Goal: Use online tool/utility: Use online tool/utility

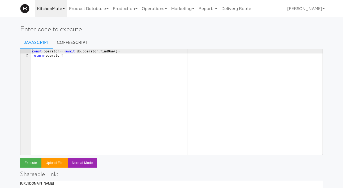
click at [61, 15] on link "KitchenMate" at bounding box center [51, 8] width 32 height 17
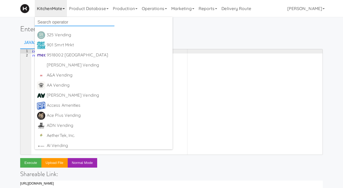
click at [53, 22] on input "text" at bounding box center [75, 22] width 80 height 8
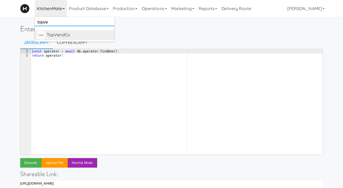
type input "topve"
click at [57, 36] on div "TopVendCo" at bounding box center [80, 35] width 66 height 8
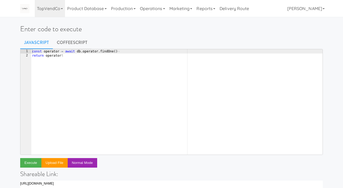
click at [104, 59] on div "const · operator · = · await · db . operator . findOne ( ) ¬ return · operator ¶" at bounding box center [176, 106] width 291 height 114
drag, startPoint x: 129, startPoint y: 52, endPoint x: 44, endPoint y: 51, distance: 84.4
click at [44, 51] on div "const · operator · = · await · db . operator . findOne ( ) ¬ return · operator ¶" at bounding box center [176, 106] width 291 height 114
click at [70, 82] on div "const · operator · = · await · db . operator . findOne ( ) ¬ return · operator ¶" at bounding box center [176, 106] width 291 height 114
drag, startPoint x: 44, startPoint y: 52, endPoint x: 131, endPoint y: 52, distance: 87.6
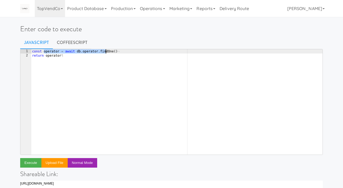
click at [131, 52] on div "const · operator · = · await · db . operator . findOne ( ) ¬ return · operator ¶" at bounding box center [176, 106] width 291 height 114
type textarea "const planogram_layout = await db.planogram_layout.findOne({})"
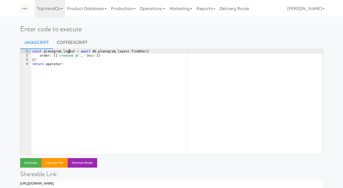
click at [69, 51] on div "const · planogram_layout · = · await · db . planogram_layout . findOne ({ ¬ ···…" at bounding box center [176, 106] width 291 height 114
click at [57, 64] on div "const · planogram_layout · = · await · db . planogram_layout . findOne ({ ¬ ···…" at bounding box center [176, 106] width 291 height 114
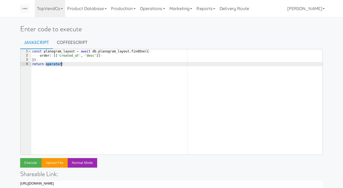
click at [57, 64] on div "const · planogram_layout · = · await · db . planogram_layout . findOne ({ ¬ ···…" at bounding box center [176, 106] width 291 height 114
paste textarea "planogram_layout"
type textarea "return planogram_layout"
click at [28, 162] on button "Execute" at bounding box center [30, 163] width 21 height 10
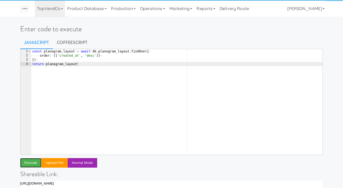
scroll to position [137, 0]
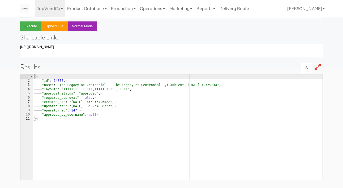
type textarea ""layout": "11111111,111111,11111,11111,11111","
click at [69, 90] on div "{ ¬ ———— "id" : · 14808 , ¬ ———— "name" : · "The · Legacy · at · [GEOGRAPHIC_DA…" at bounding box center [177, 132] width 289 height 114
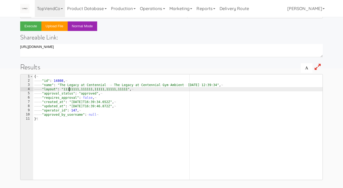
click at [69, 90] on div "{ ¬ ———— "id" : · 14808 , ¬ ———— "name" : · "The · Legacy · at · [GEOGRAPHIC_DA…" at bounding box center [177, 132] width 289 height 114
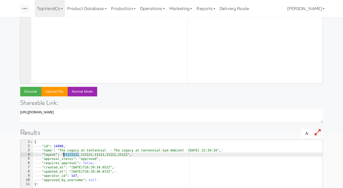
scroll to position [0, 0]
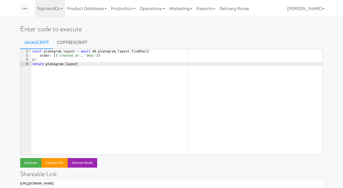
click at [82, 106] on div "const · planogram_layout · = · await · db . planogram_layout . findOne ({ ¬ ···…" at bounding box center [176, 106] width 291 height 114
click at [108, 57] on div "const · planogram_layout · = · await · db . planogram_layout . findOne ({ ¬ ···…" at bounding box center [176, 106] width 291 height 114
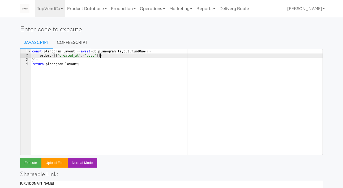
type textarea "order: [['created_at', 'desc']],"
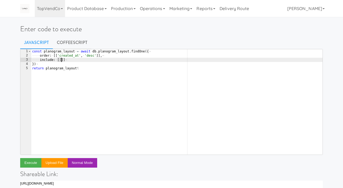
scroll to position [0, 2]
type textarea "include: [{]"
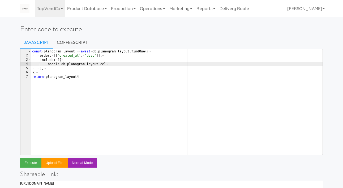
scroll to position [0, 6]
type textarea "model: db.planogram_layout_cell"
click at [29, 161] on button "Execute" at bounding box center [30, 163] width 21 height 10
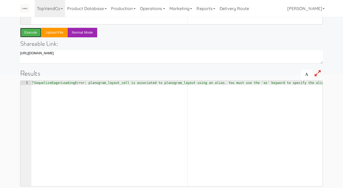
scroll to position [137, 0]
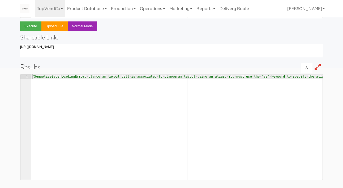
type textarea ""SequelizeEagerLoadingError: planogram_layout_cell is associated to planogram_l…"
click at [173, 78] on div ""SequelizeEagerLoadingError: · planogram_layout_cell · is · associated · to · p…" at bounding box center [209, 132] width 357 height 114
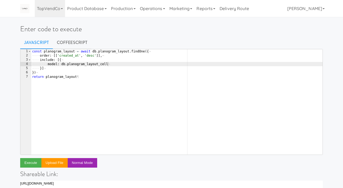
scroll to position [0, 3]
click at [102, 76] on div "const · planogram_layout · = · await · db . planogram_layout . findOne ({ ¬ ···…" at bounding box center [176, 106] width 291 height 114
click at [110, 65] on div "const · planogram_layout · = · await · db . planogram_layout . findOne ({ ¬ ···…" at bounding box center [176, 106] width 291 height 114
type textarea "model: db.planogram_layout_cell,"
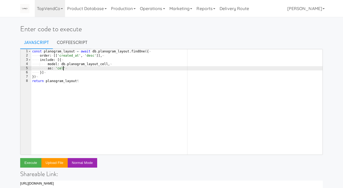
scroll to position [0, 2]
type textarea "as: 'cells"
click at [28, 165] on button "Execute" at bounding box center [30, 163] width 21 height 10
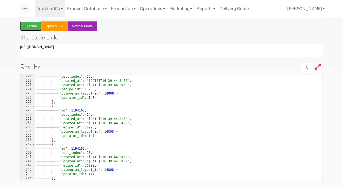
scroll to position [935, 0]
click at [73, 124] on div "———— ———— ———— "cell_index" : · 23 , ¬ ———— ———— ———— "created_at" : · "[DATE]T…" at bounding box center [178, 131] width 287 height 114
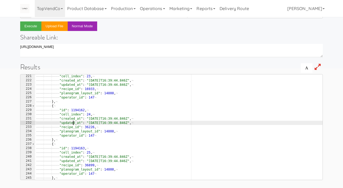
click at [73, 128] on div "———— ———— ———— "cell_index" : · 23 , ¬ ———— ———— ———— "created_at" : · "[DATE]T…" at bounding box center [178, 131] width 287 height 114
type textarea ""recipe_id": 36226,"
click at [73, 128] on div "———— ———— ———— "cell_index" : · 23 , ¬ ———— ———— ———— "created_at" : · "[DATE]T…" at bounding box center [178, 131] width 287 height 114
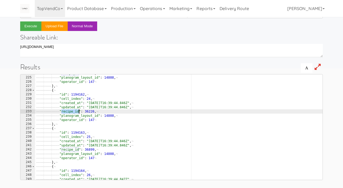
scroll to position [0, 0]
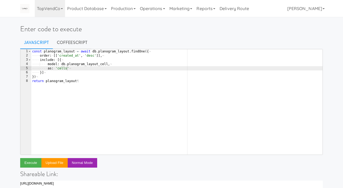
click at [71, 104] on div "const · planogram_layout · = · await · db . planogram_layout . findOne ({ ¬ ···…" at bounding box center [176, 106] width 291 height 114
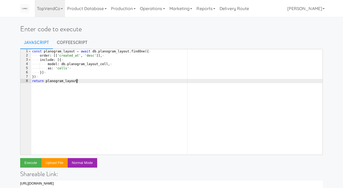
click at [81, 80] on div "const · planogram_layout · = · await · db . planogram_layout . findOne ({ ¬ ···…" at bounding box center [176, 106] width 291 height 114
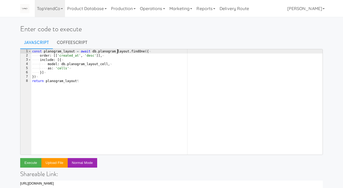
click at [117, 51] on div "const · planogram_layout · = · await · db . planogram_layout . findOne ({ ¬ ···…" at bounding box center [176, 106] width 291 height 114
click at [58, 76] on div "const · planogram_layout · = · await · db . planogram_layout . findOne ({ ¬ ···…" at bounding box center [176, 106] width 291 height 114
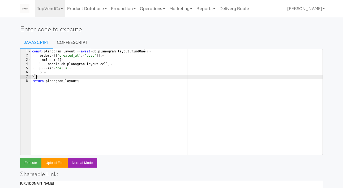
click at [55, 73] on div "const · planogram_layout · = · await · db . planogram_layout . findOne ({ ¬ ···…" at bounding box center [176, 106] width 291 height 114
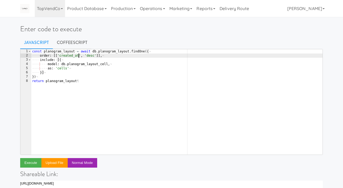
click at [79, 57] on div "const · planogram_layout · = · await · db . planogram_layout . findOne ({ ¬ ···…" at bounding box center [176, 106] width 291 height 114
type textarea "order: [['created_at', 'desc']],"
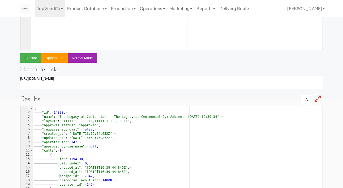
scroll to position [114, 0]
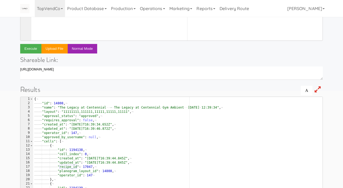
click at [47, 112] on div "{ ¬ ———— "id" : · 14808 , ¬ ———— "name" : · "The · Legacy · at · [GEOGRAPHIC_DA…" at bounding box center [177, 154] width 289 height 114
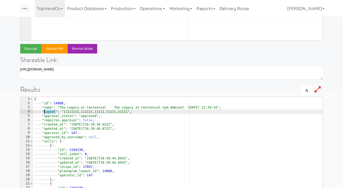
click at [47, 112] on div "{ ¬ ———— "id" : · 14808 , ¬ ———— "name" : · "The · Legacy · at · [GEOGRAPHIC_DA…" at bounding box center [177, 154] width 289 height 114
click at [47, 140] on div "{ ¬ ———— "id" : · 14808 , ¬ ———— "name" : · "The · Legacy · at · [GEOGRAPHIC_DA…" at bounding box center [177, 154] width 289 height 114
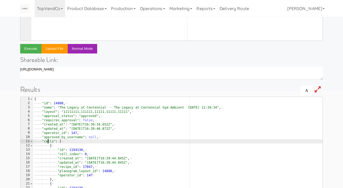
click at [47, 140] on div "{ ¬ ———— "id" : · 14808 , ¬ ———— "name" : · "The · Legacy · at · [GEOGRAPHIC_DA…" at bounding box center [177, 154] width 289 height 114
click at [33, 145] on span at bounding box center [31, 146] width 3 height 4
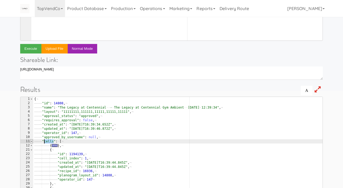
click at [32, 143] on span at bounding box center [31, 142] width 3 height 4
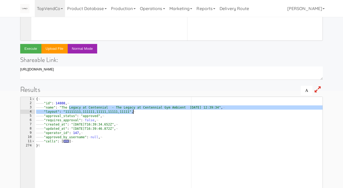
drag, startPoint x: 70, startPoint y: 109, endPoint x: 188, endPoint y: 110, distance: 118.4
click at [188, 110] on div "{ ¬ ———— "id" : · 14808 , ¬ ———— "name" : · "The · Legacy · at · [GEOGRAPHIC_DA…" at bounding box center [178, 154] width 287 height 114
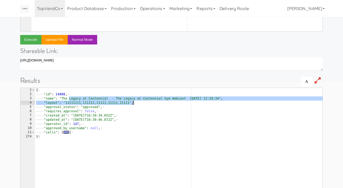
scroll to position [137, 0]
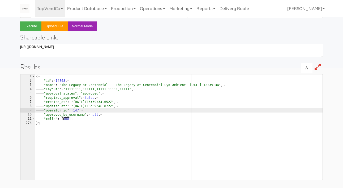
click at [83, 109] on div "{ ¬ ———— "id" : · 14808 , ¬ ———— "name" : · "The · Legacy · at · [GEOGRAPHIC_DA…" at bounding box center [178, 132] width 287 height 114
type textarea ""updated_at": "[DATE]T16:39:46.872Z", "operator_id": 147,"
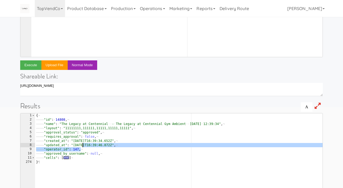
scroll to position [0, 0]
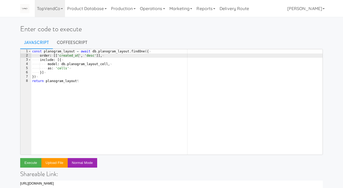
click at [66, 88] on div "const · planogram_layout · = · await · db . planogram_layout . findOne ({ ¬ ···…" at bounding box center [176, 106] width 291 height 114
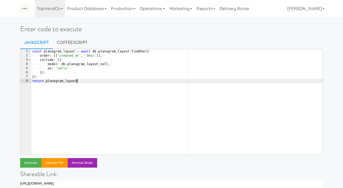
paste textarea "14805"
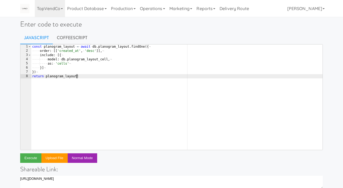
click at [92, 85] on div "const · planogram_layout · = · await · db . planogram_layout . findOne ({ ¬ ···…" at bounding box center [176, 102] width 291 height 114
click at [137, 46] on div "const · planogram_layout · = · await · db . planogram_layout . findOne ({ ¬ ···…" at bounding box center [176, 102] width 291 height 114
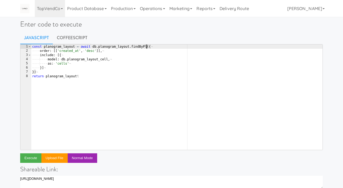
scroll to position [0, 9]
paste textarea "14805"
click at [77, 67] on div "const · planogram_layout · = · await · db . planogram_layout . findByPk ( 14805…" at bounding box center [176, 102] width 291 height 114
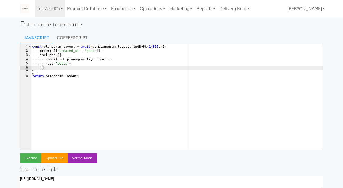
click at [74, 53] on div "const · planogram_layout · = · await · db . planogram_layout . findByPk ( 14805…" at bounding box center [176, 102] width 291 height 114
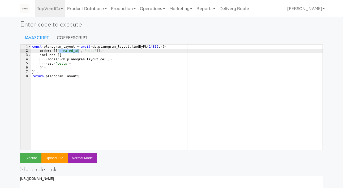
click at [74, 53] on div "const · planogram_layout · = · await · db . planogram_layout . findByPk ( 14805…" at bounding box center [176, 102] width 291 height 114
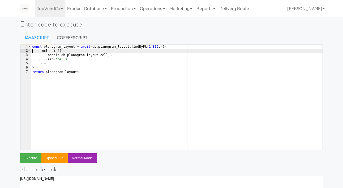
click at [102, 57] on div "const · planogram_layout · = · await · db . planogram_layout . findByPk ( 14805…" at bounding box center [176, 102] width 291 height 114
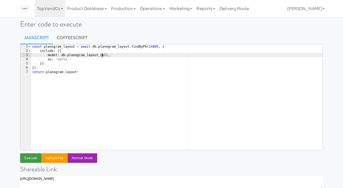
type textarea "model: db.planogram_layout_cell,"
click at [31, 161] on button "Execute" at bounding box center [30, 159] width 21 height 10
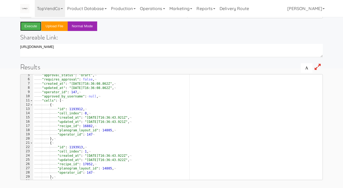
scroll to position [19, 0]
click at [97, 112] on div "———— "approval_status" : · "draft" , ¬ ———— "requires_approval" : · false , ¬ —…" at bounding box center [177, 130] width 289 height 114
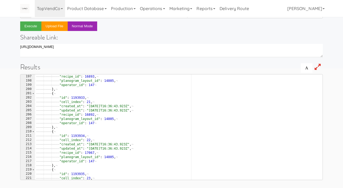
scroll to position [832, 0]
drag, startPoint x: 62, startPoint y: 107, endPoint x: 78, endPoint y: 148, distance: 44.4
click at [78, 147] on div "———— ———— ———— "updated_at" : · "[DATE]T16:36:43.923Z" , ¬ ———— ———— ———— "reci…" at bounding box center [178, 127] width 287 height 114
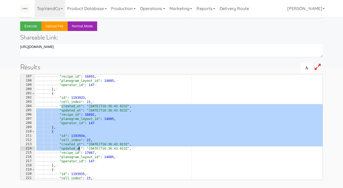
click at [78, 148] on div "———— ———— ———— "updated_at" : · "[DATE]T16:36:43.923Z" , ¬ ———— ———— ———— "reci…" at bounding box center [178, 127] width 287 height 114
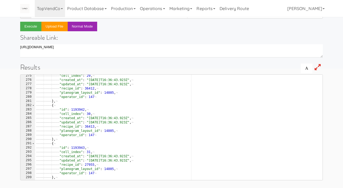
scroll to position [1158, 0]
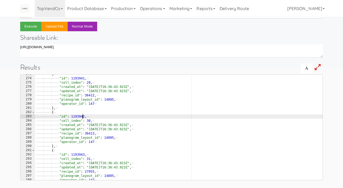
drag, startPoint x: 82, startPoint y: 119, endPoint x: 96, endPoint y: 152, distance: 36.2
click at [94, 150] on div "———— ———— { ¬ ———— ———— ———— "id" : · 1193941 , ¬ ———— ———— ———— "cell_index" :…" at bounding box center [178, 129] width 287 height 114
type textarea "}, {"
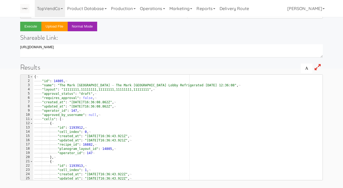
scroll to position [0, 0]
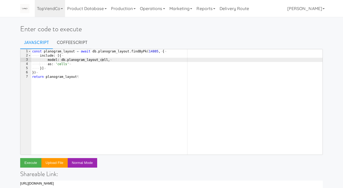
click at [81, 69] on div "const · planogram_layout · = · await · db . planogram_layout . findByPk ( 14805…" at bounding box center [176, 106] width 291 height 114
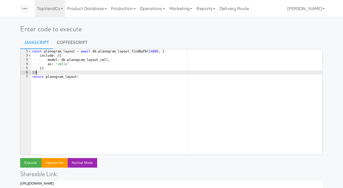
click at [45, 76] on div "const · planogram_layout · = · await · db . planogram_layout . findByPk ( 14805…" at bounding box center [176, 106] width 291 height 114
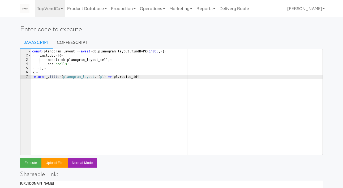
click at [114, 79] on div "const · planogram_layout · = · await · db . planogram_layout . findByPk ( 14805…" at bounding box center [176, 106] width 291 height 114
click at [162, 78] on div "const · planogram_layout · = · await · db . planogram_layout . findByPk ( 14805…" at bounding box center [176, 106] width 291 height 114
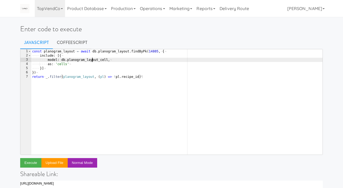
click at [91, 61] on div "const · planogram_layout · = · await · db . planogram_layout . findByPk ( 14805…" at bounding box center [176, 106] width 291 height 114
drag, startPoint x: 91, startPoint y: 61, endPoint x: 85, endPoint y: 64, distance: 6.9
click at [91, 61] on div "const · planogram_layout · = · await · db . planogram_layout . findByPk ( 14805…" at bounding box center [176, 106] width 291 height 114
click at [122, 76] on div "const · planogram_layout · = · await · db . planogram_layout . findByPk ( 14805…" at bounding box center [176, 106] width 291 height 114
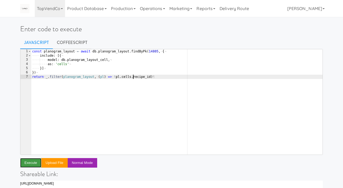
click at [35, 161] on button "Execute" at bounding box center [30, 163] width 21 height 10
click at [128, 78] on div "const · planogram_layout · = · await · db . planogram_layout . findByPk ( 14805…" at bounding box center [176, 106] width 291 height 114
click at [141, 80] on div "const · planogram_layout · = · await · db . planogram_layout . findByPk ( 14805…" at bounding box center [176, 106] width 291 height 114
click at [105, 77] on div "const · planogram_layout · = · await · db . planogram_layout . findByPk ( 14805…" at bounding box center [176, 106] width 291 height 114
click at [95, 77] on div "const · planogram_layout · = · await · db . planogram_layout . findByPk ( 14805…" at bounding box center [176, 106] width 291 height 114
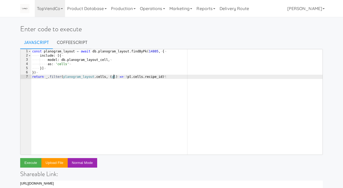
click at [114, 76] on div "const · planogram_layout · = · await · db . planogram_layout . findByPk ( 14805…" at bounding box center [176, 106] width 291 height 114
click at [139, 78] on div "const · planogram_layout · = · await · db . planogram_layout . findByPk ( 14805…" at bounding box center [176, 106] width 291 height 114
type textarea "return _.filter(planogram_layout.cells, (c) => !c.recipe_id)"
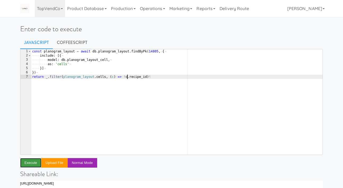
click at [29, 166] on button "Execute" at bounding box center [30, 163] width 21 height 10
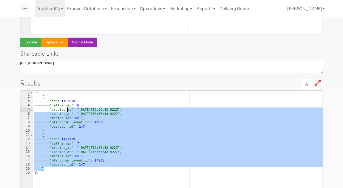
drag, startPoint x: 83, startPoint y: 169, endPoint x: 67, endPoint y: 105, distance: 65.5
click at [67, 106] on div "[ ¬ ———— { ¬ ———— ———— "id" : · 1193918 , ¬ ———— ———— "cell_index" : · 6 , ¬ ——…" at bounding box center [177, 148] width 289 height 114
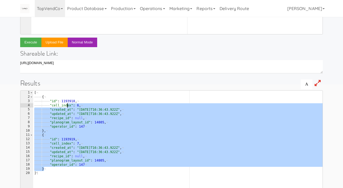
click at [103, 141] on div "[ ¬ ———— { ¬ ———— ———— "id" : · 1193918 , ¬ ———— ———— "cell_index" : · 6 , ¬ ——…" at bounding box center [177, 148] width 289 height 114
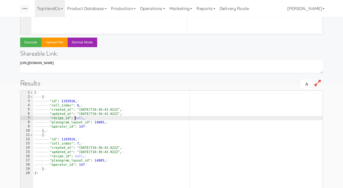
click at [75, 118] on div "[ ¬ ———— { ¬ ———— ———— "id" : · 1193918 , ¬ ———— ———— "cell_index" : · 6 , ¬ ——…" at bounding box center [177, 148] width 289 height 114
type textarea ""recipe_id": null,"
click at [75, 118] on div "[ ¬ ———— { ¬ ———— ———— "id" : · 1193918 , ¬ ———— ———— "cell_index" : · 6 , ¬ ——…" at bounding box center [177, 148] width 289 height 114
